Goal: Find specific page/section: Find specific page/section

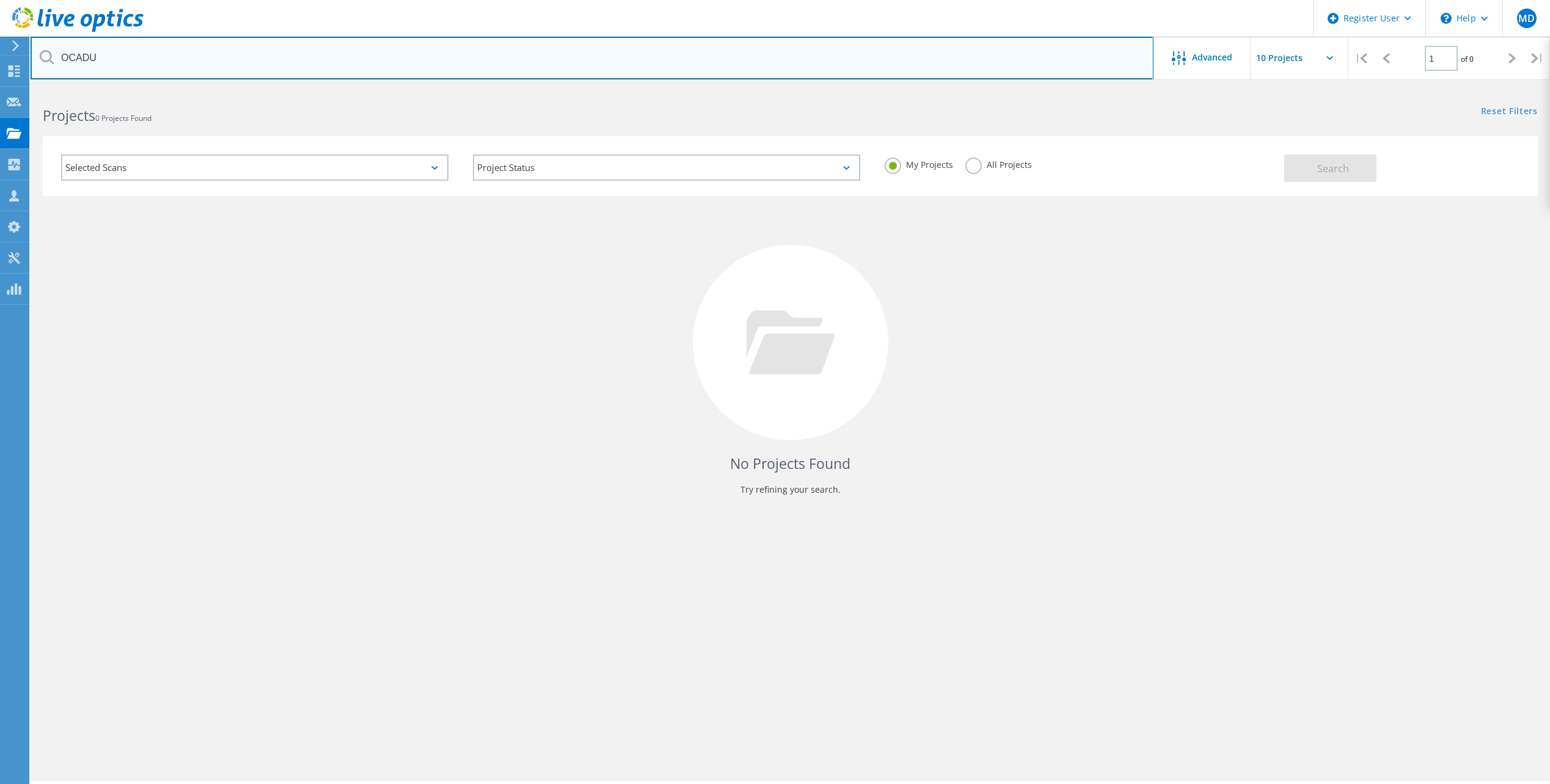
click at [306, 54] on input "OCADU" at bounding box center [592, 57] width 1123 height 43
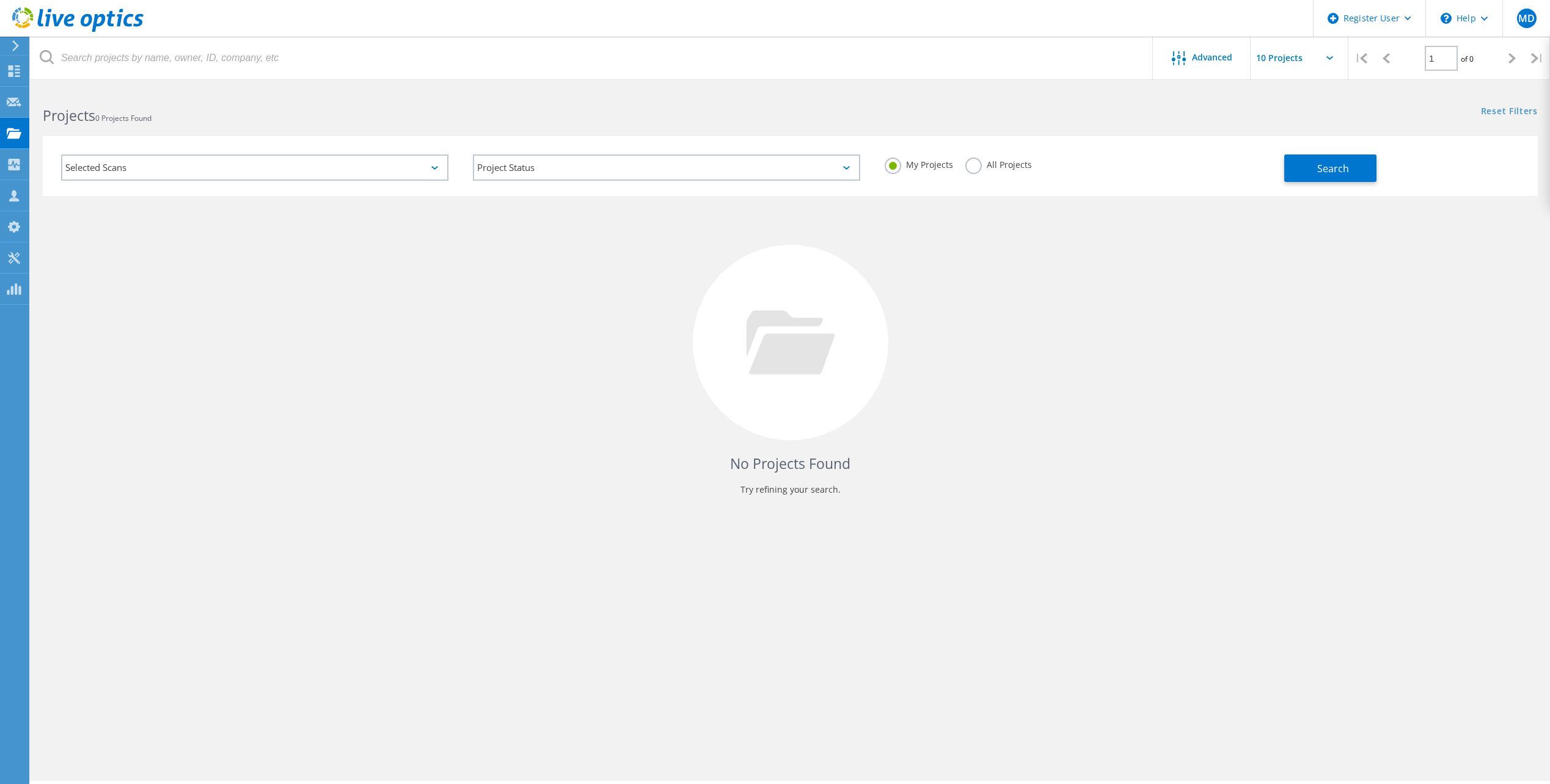
click at [1215, 190] on div "Selected Scans Project Status In Progress Complete Published Anonymous Archived…" at bounding box center [666, 169] width 1235 height 54
click at [1318, 138] on div "Selected Scans Project Status In Progress Complete Published Anonymous Archived…" at bounding box center [790, 166] width 1495 height 60
click at [1335, 167] on span "Search" at bounding box center [1333, 169] width 31 height 14
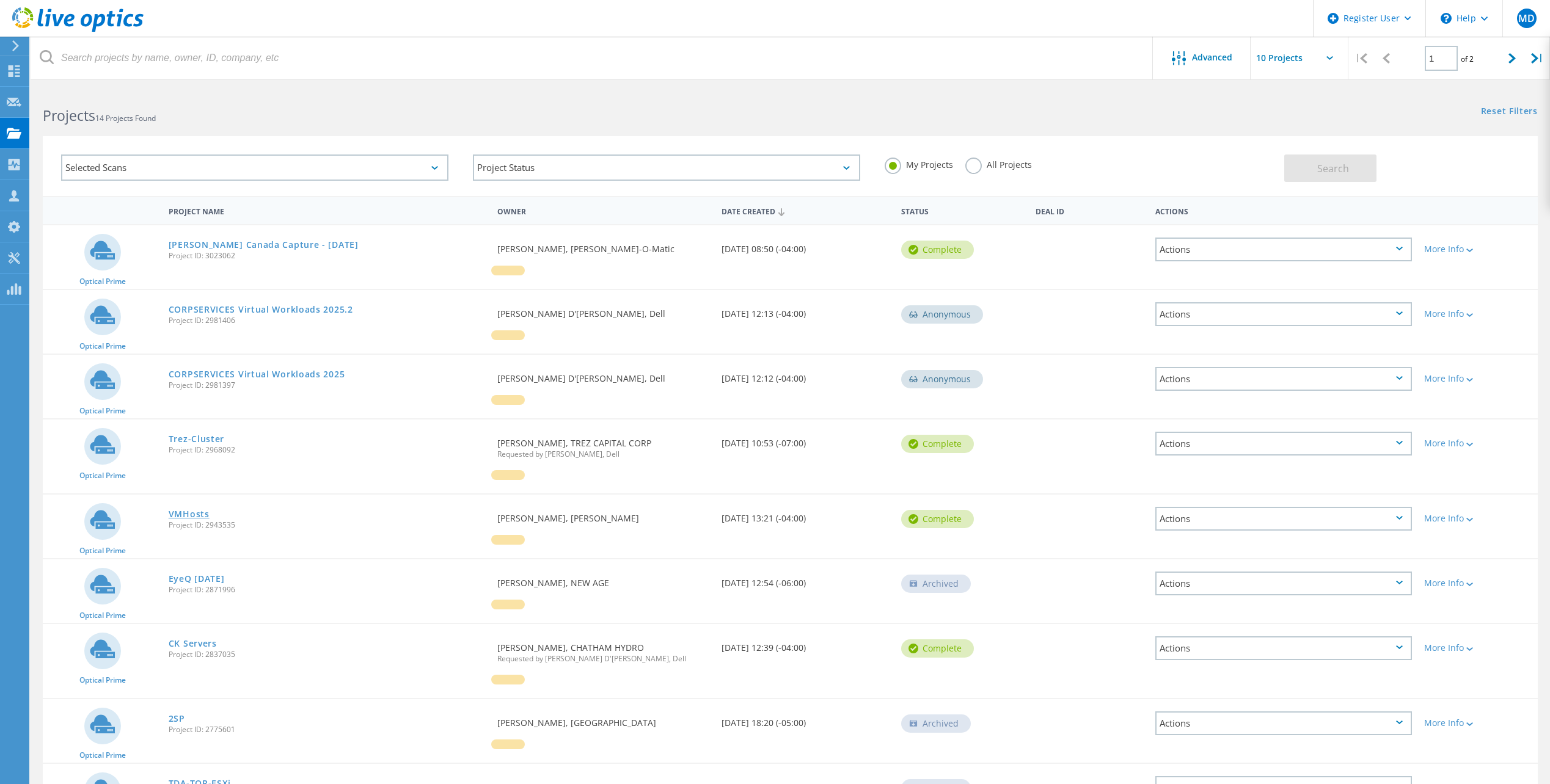
click at [170, 514] on link "VMHosts" at bounding box center [189, 514] width 41 height 9
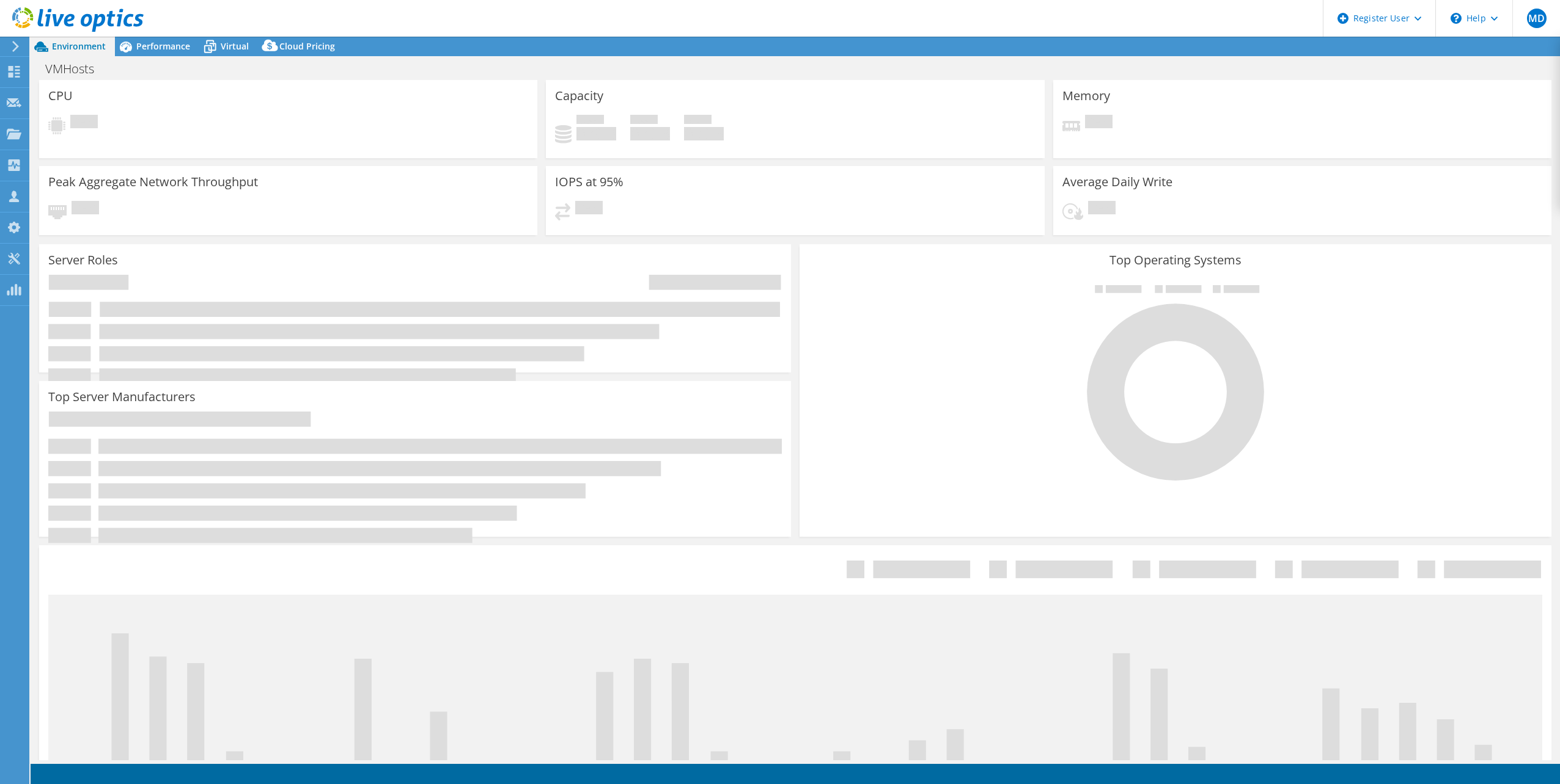
select select "[GEOGRAPHIC_DATA]"
select select "CAD"
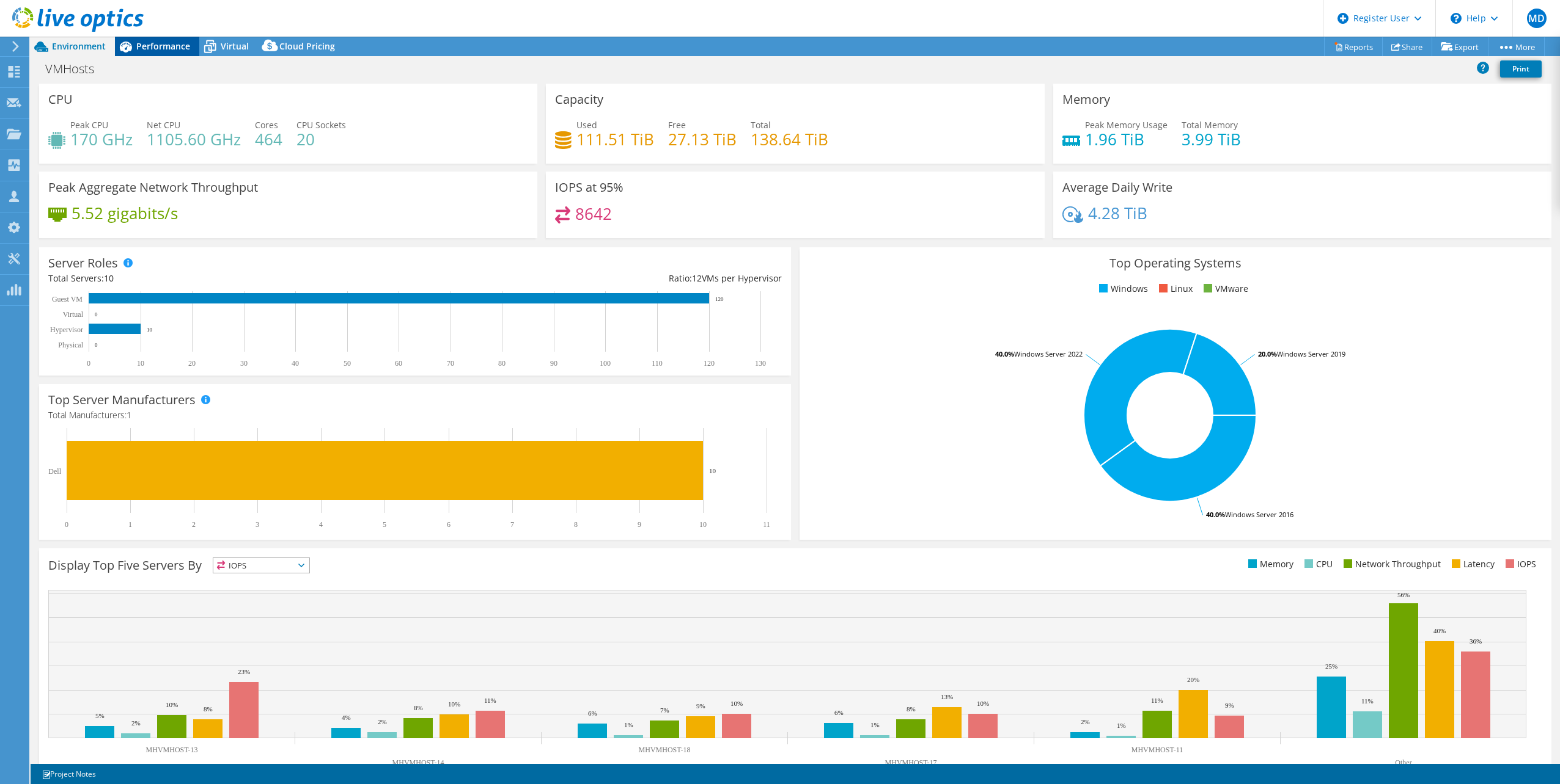
click at [173, 49] on span "Performance" at bounding box center [163, 46] width 54 height 11
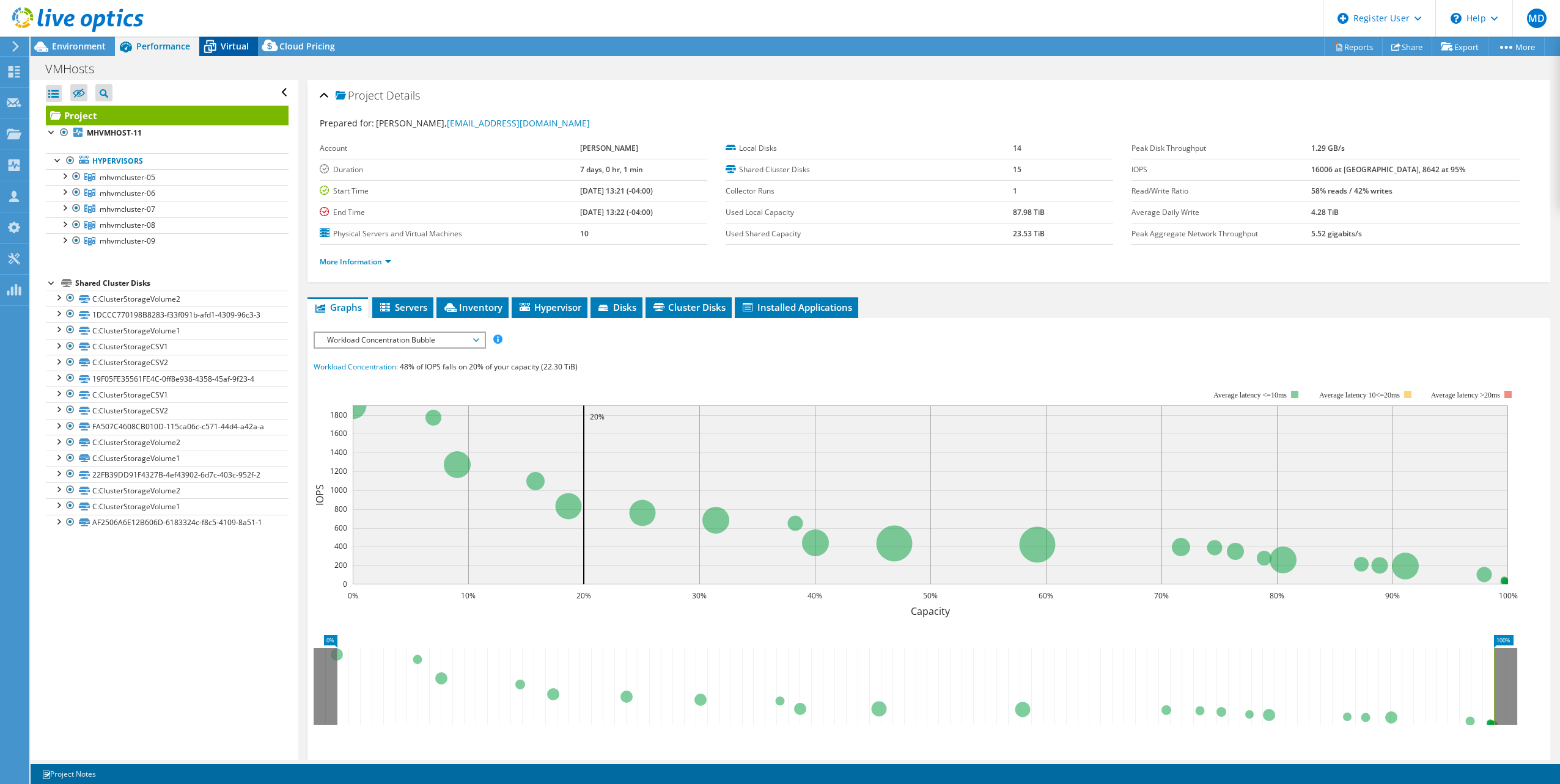
click at [224, 45] on span "Virtual" at bounding box center [234, 46] width 28 height 11
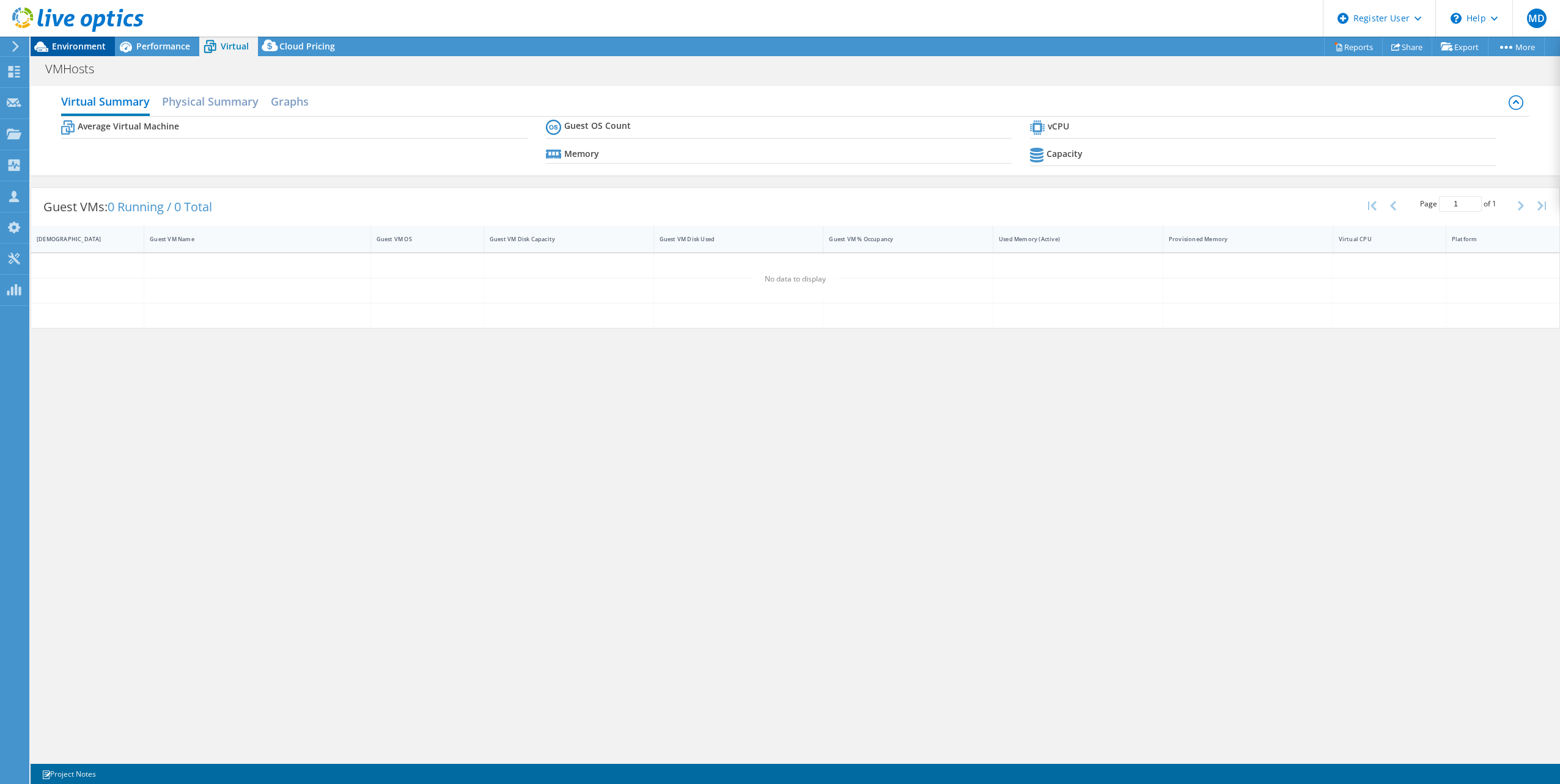
click at [75, 48] on span "Environment" at bounding box center [78, 46] width 54 height 11
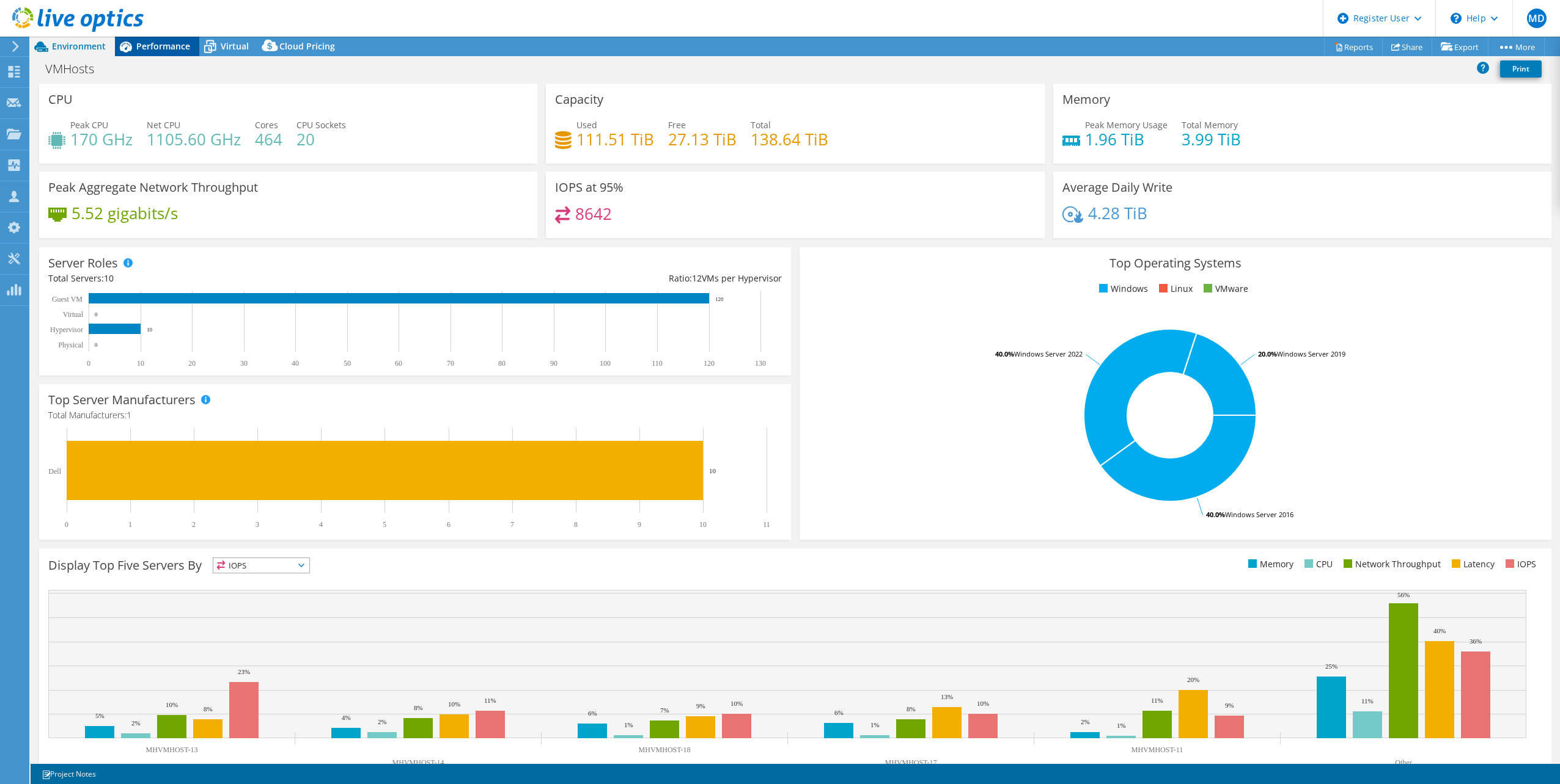
click at [170, 42] on span "Performance" at bounding box center [163, 46] width 54 height 11
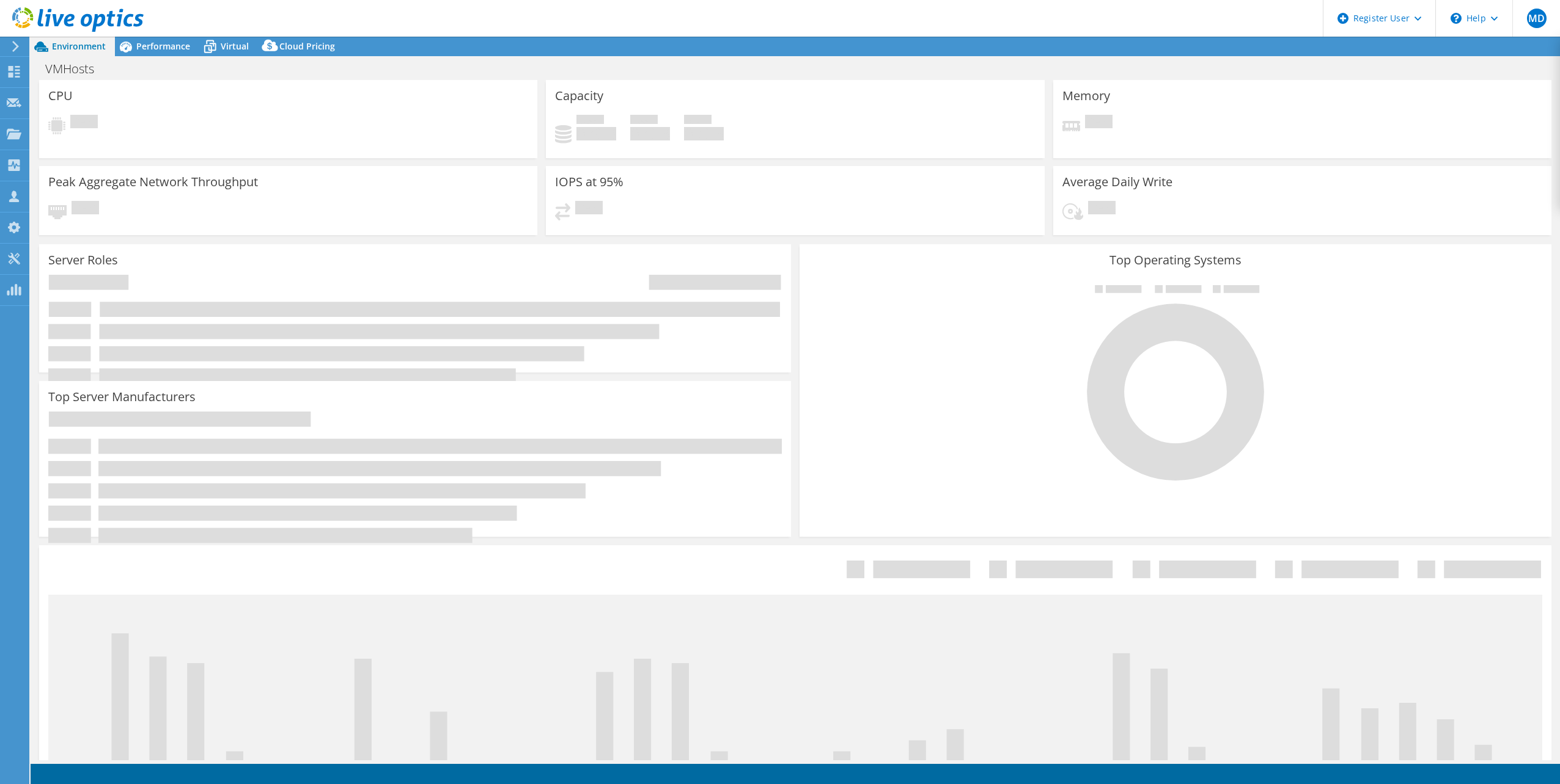
select select "USD"
select select "[GEOGRAPHIC_DATA]"
select select "CAD"
